Goal: Task Accomplishment & Management: Use online tool/utility

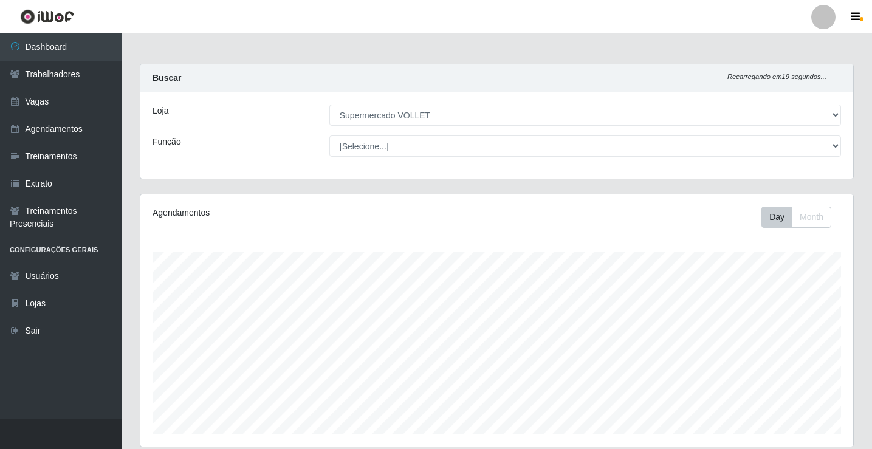
select select "72"
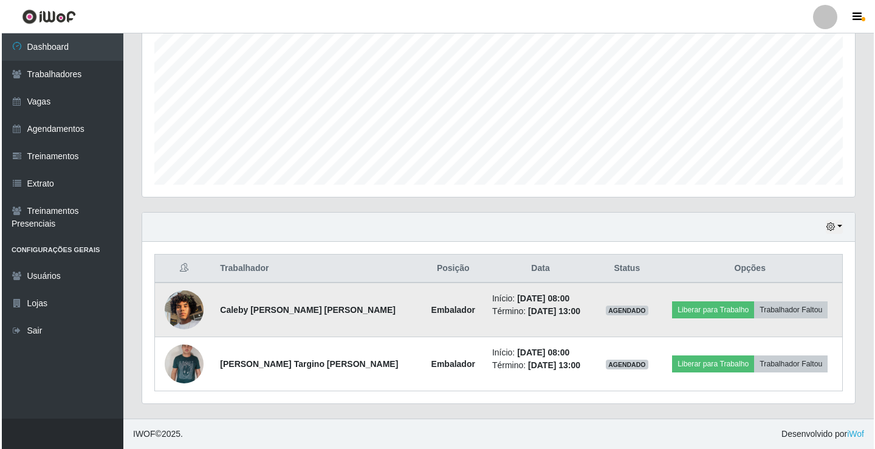
scroll to position [252, 712]
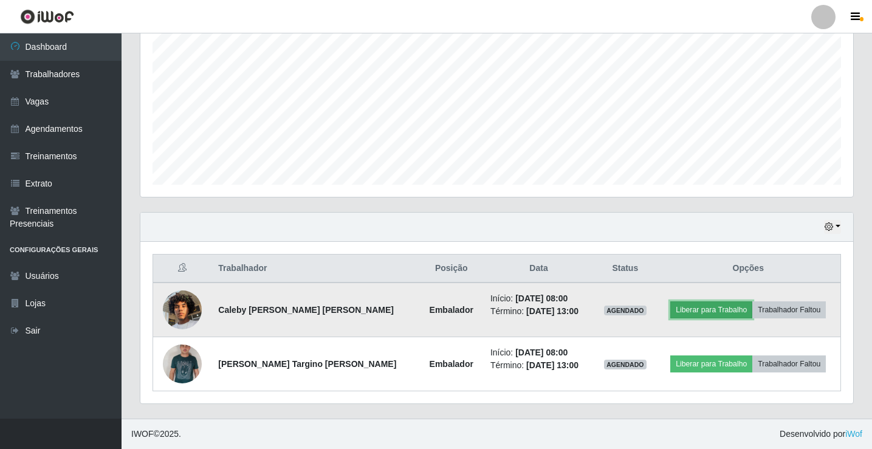
click at [698, 308] on button "Liberar para Trabalho" at bounding box center [711, 309] width 82 height 17
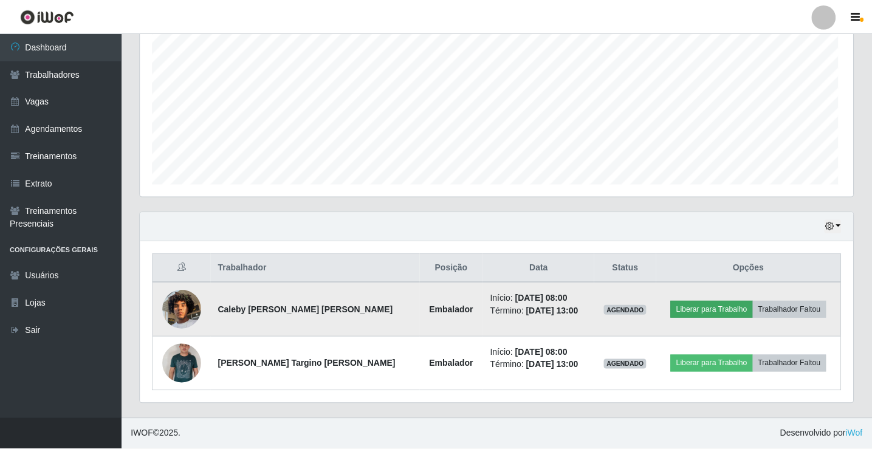
scroll to position [252, 706]
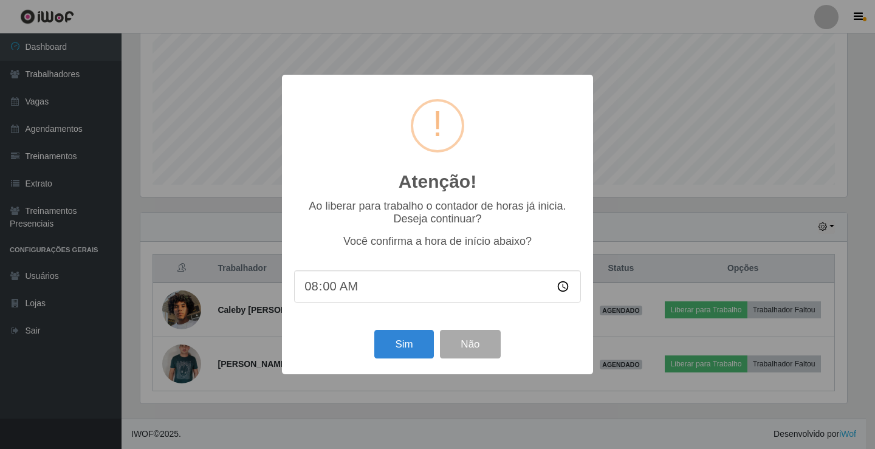
drag, startPoint x: 420, startPoint y: 364, endPoint x: 406, endPoint y: 349, distance: 20.6
click at [420, 361] on div "Sim Não" at bounding box center [437, 344] width 287 height 35
click at [406, 349] on button "Sim" at bounding box center [403, 344] width 59 height 29
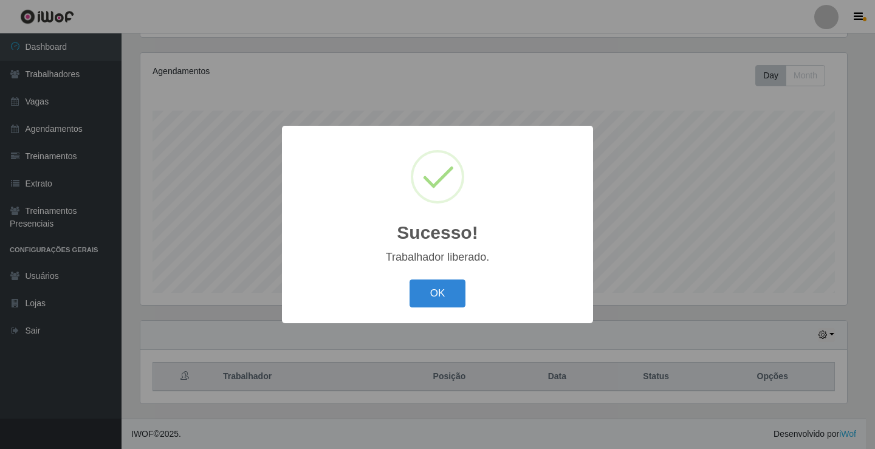
drag, startPoint x: 403, startPoint y: 282, endPoint x: 419, endPoint y: 291, distance: 17.9
click at [404, 282] on div "OK Cancel" at bounding box center [437, 293] width 287 height 35
click at [420, 291] on button "OK" at bounding box center [437, 293] width 56 height 29
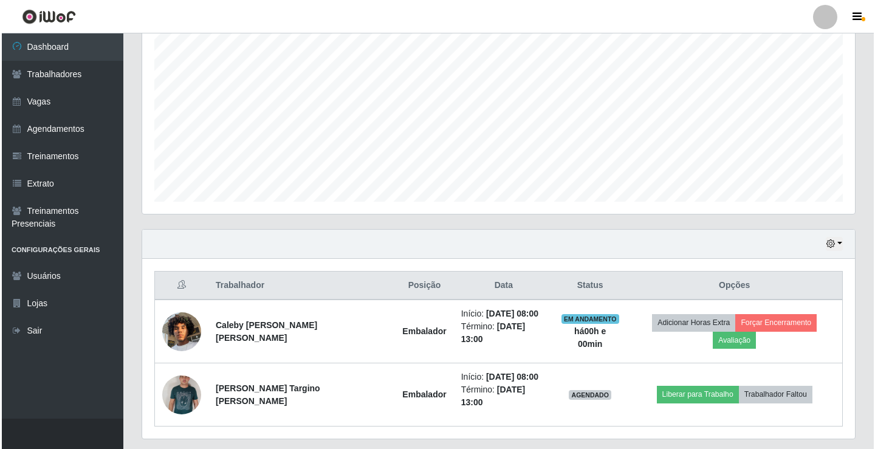
scroll to position [250, 0]
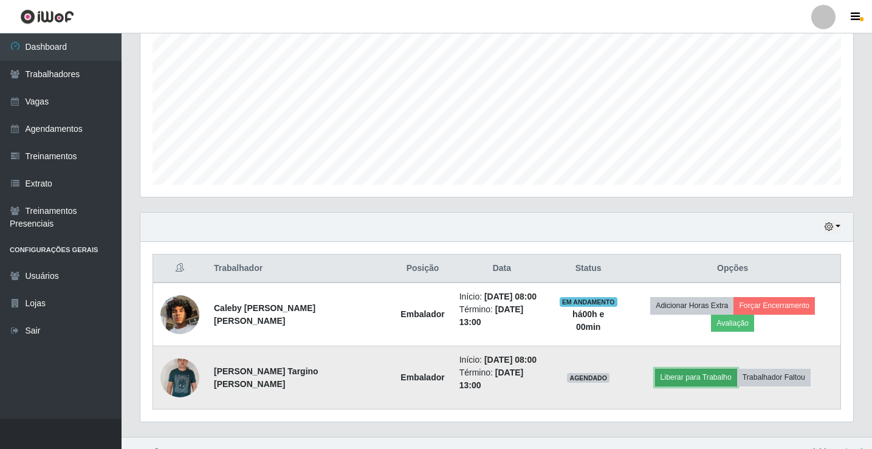
click at [681, 369] on button "Liberar para Trabalho" at bounding box center [696, 377] width 82 height 17
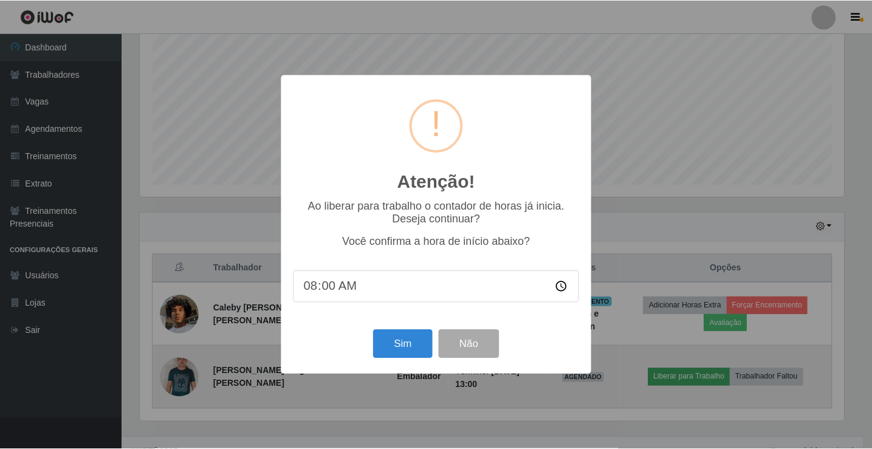
scroll to position [252, 706]
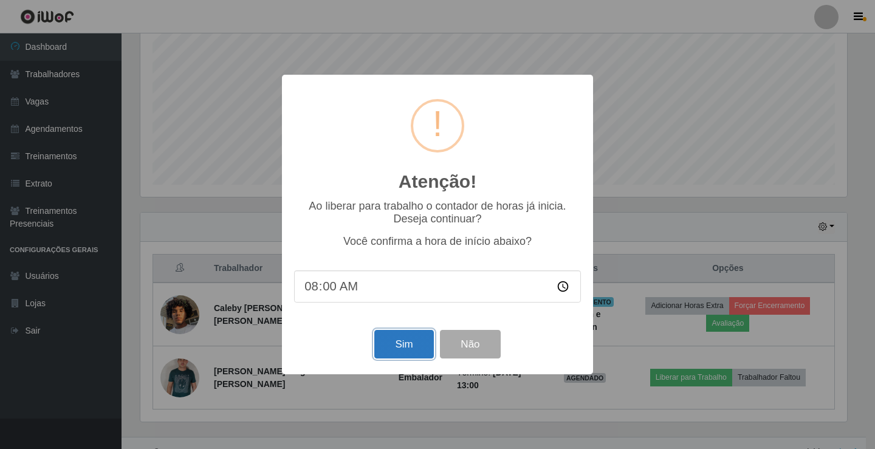
click at [405, 352] on button "Sim" at bounding box center [403, 344] width 59 height 29
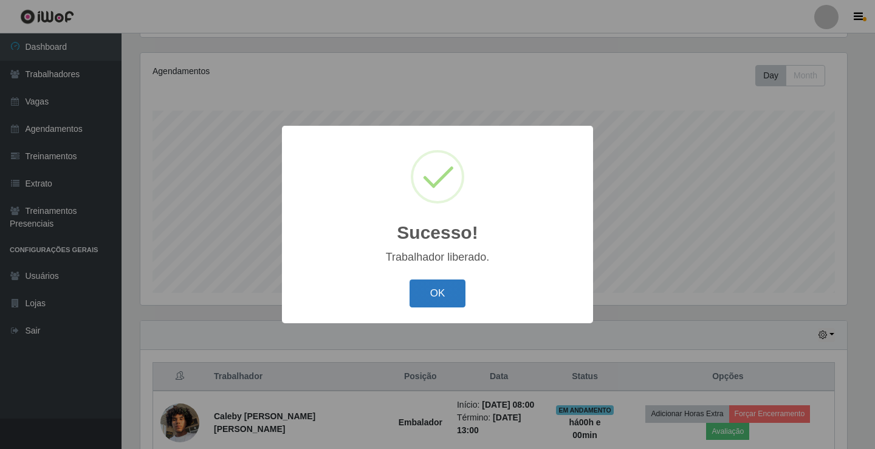
click at [451, 281] on div "OK Cancel" at bounding box center [437, 293] width 287 height 35
click at [451, 287] on button "OK" at bounding box center [437, 293] width 56 height 29
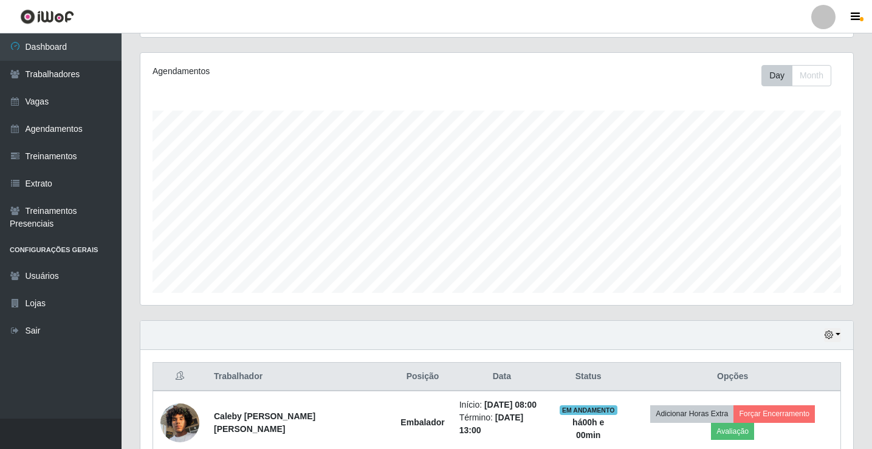
scroll to position [250, 0]
